Goal: Information Seeking & Learning: Find specific fact

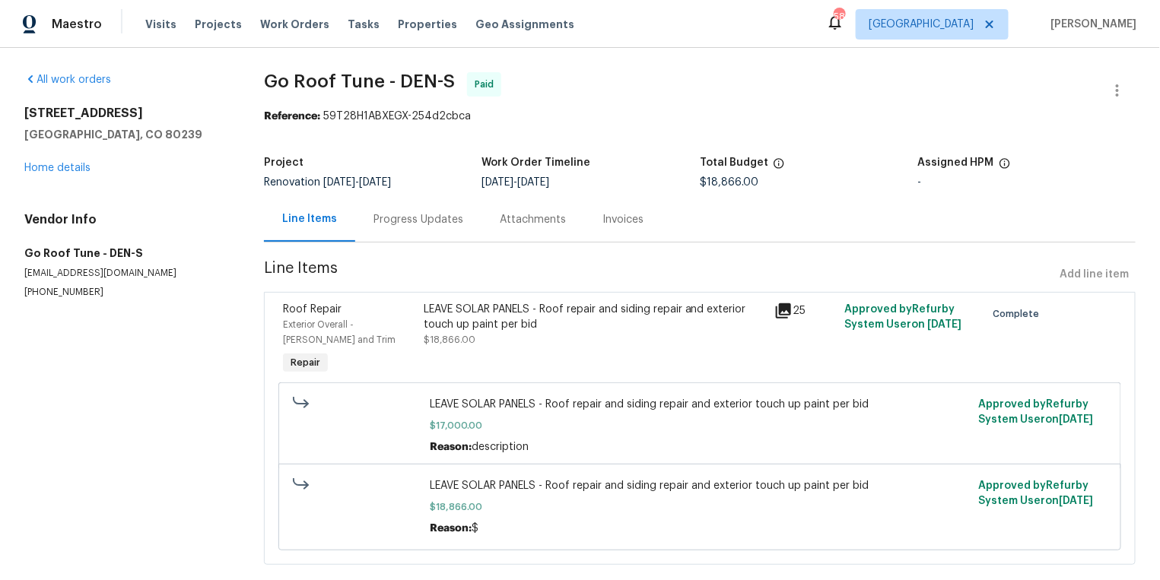
click at [414, 224] on div "Progress Updates" at bounding box center [418, 219] width 90 height 15
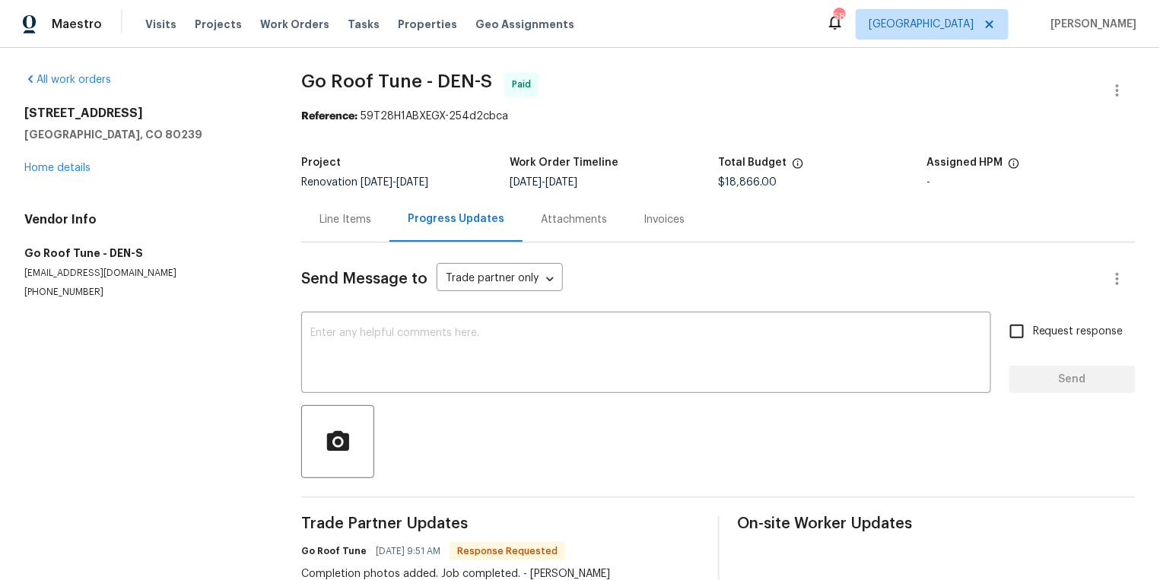
click at [548, 218] on div "Attachments" at bounding box center [574, 219] width 66 height 15
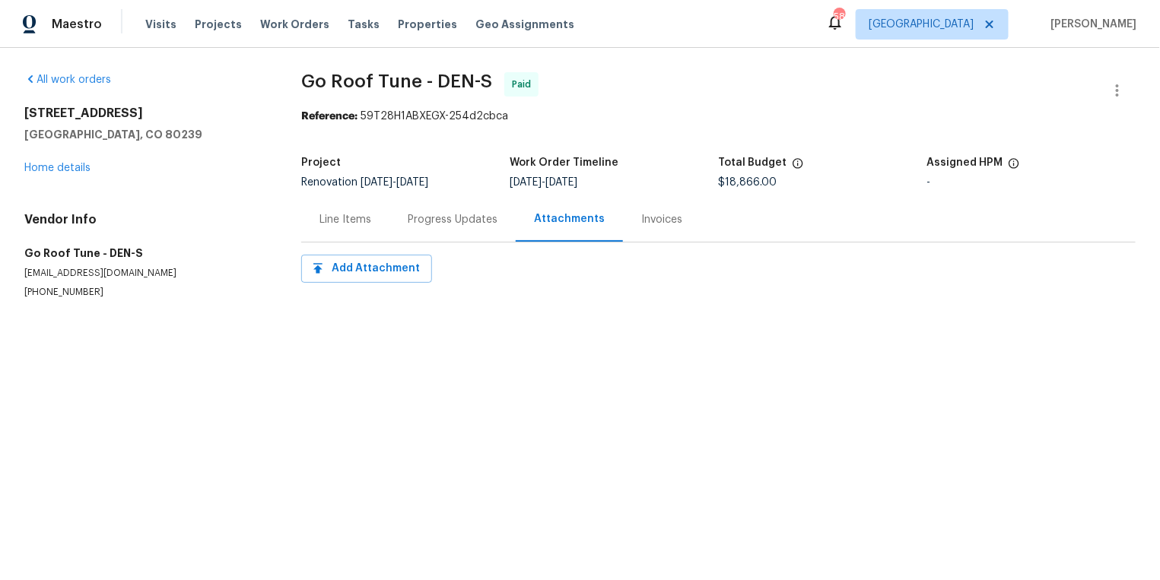
click at [345, 210] on div "Line Items" at bounding box center [345, 219] width 88 height 45
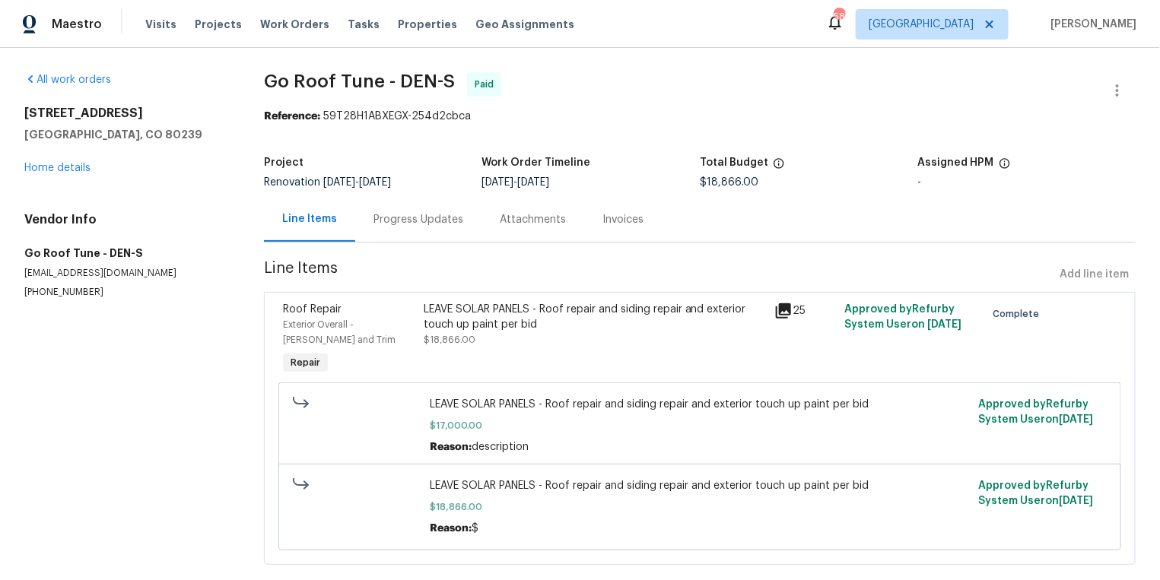
scroll to position [27, 0]
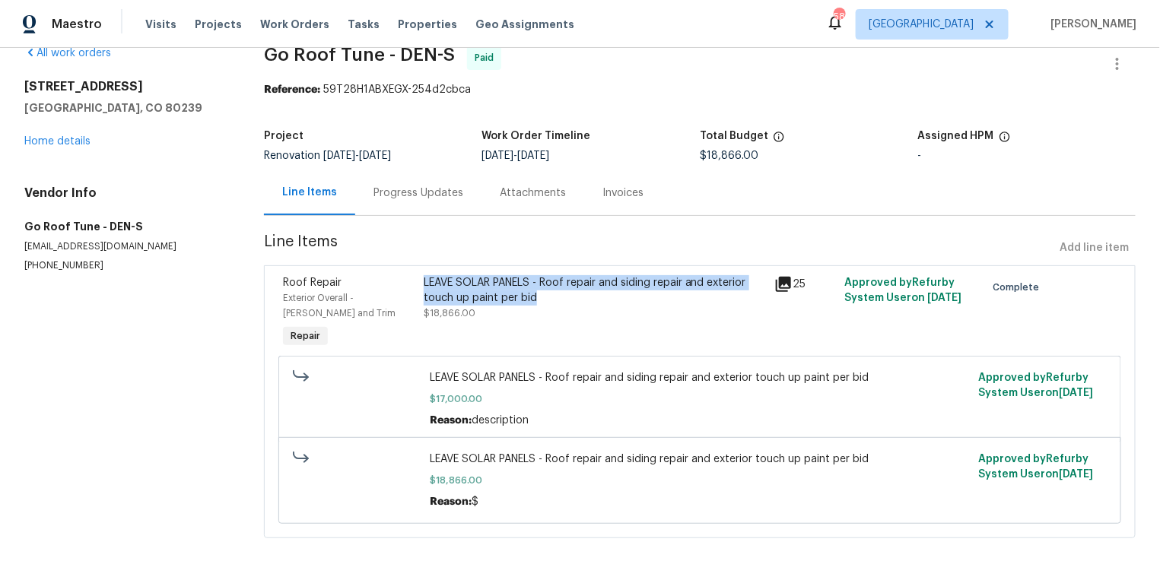
drag, startPoint x: 430, startPoint y: 281, endPoint x: 541, endPoint y: 298, distance: 112.4
click at [541, 298] on div "LEAVE SOLAR PANELS - Roof repair and siding repair and exterior touch up paint …" at bounding box center [595, 290] width 342 height 30
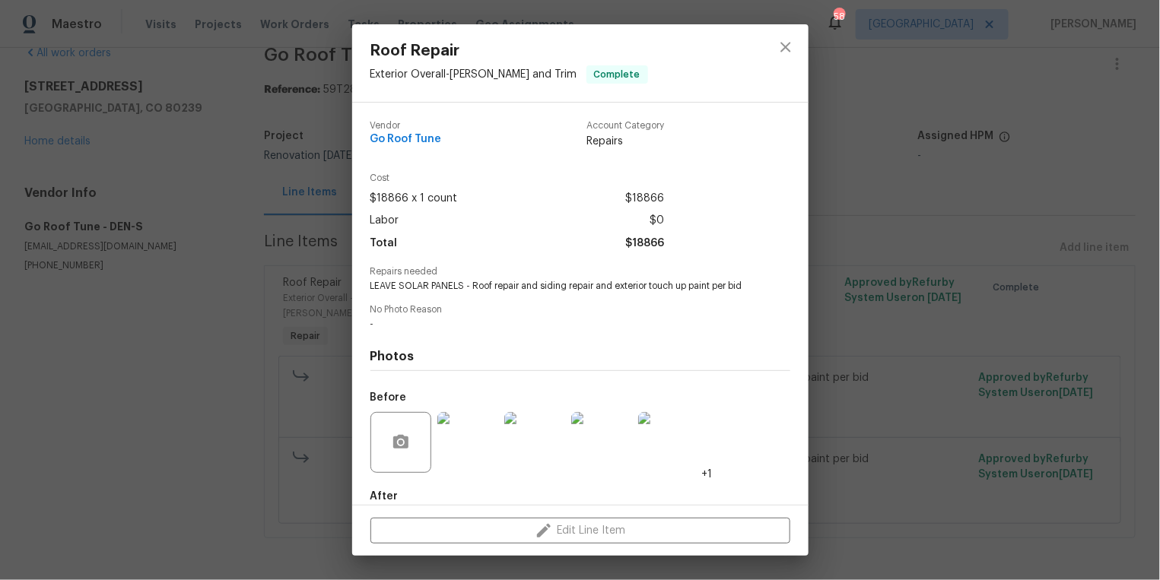
copy div "LEAVE SOLAR PANELS - Roof repair and siding repair and exterior touch up paint …"
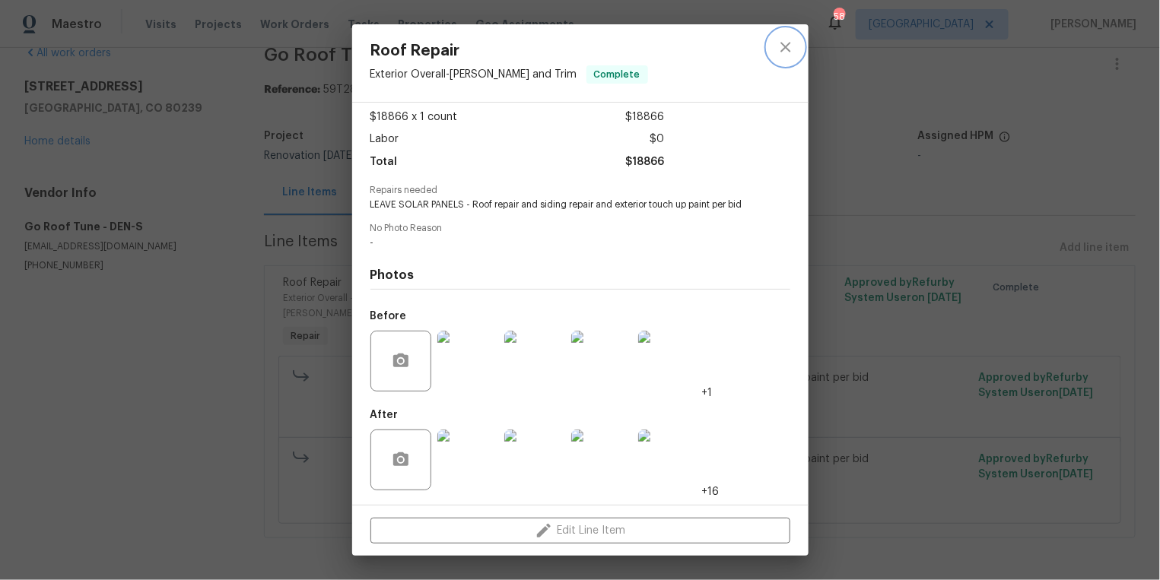
click at [790, 46] on icon "close" at bounding box center [785, 47] width 18 height 18
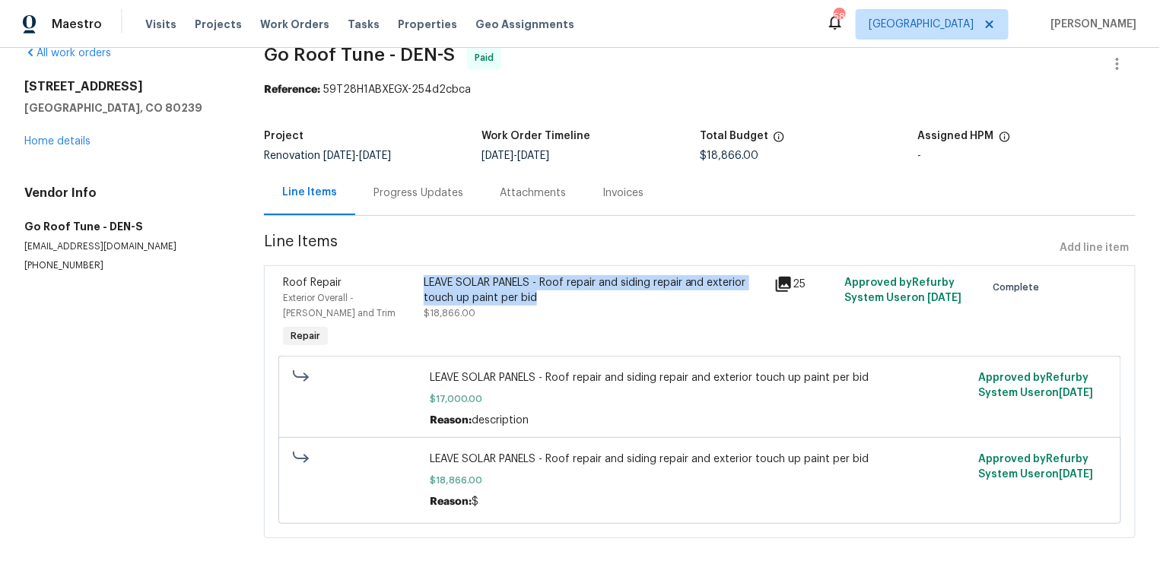
copy div "LEAVE SOLAR PANELS - Roof repair and siding repair and exterior touch up paint …"
